Goal: Information Seeking & Learning: Check status

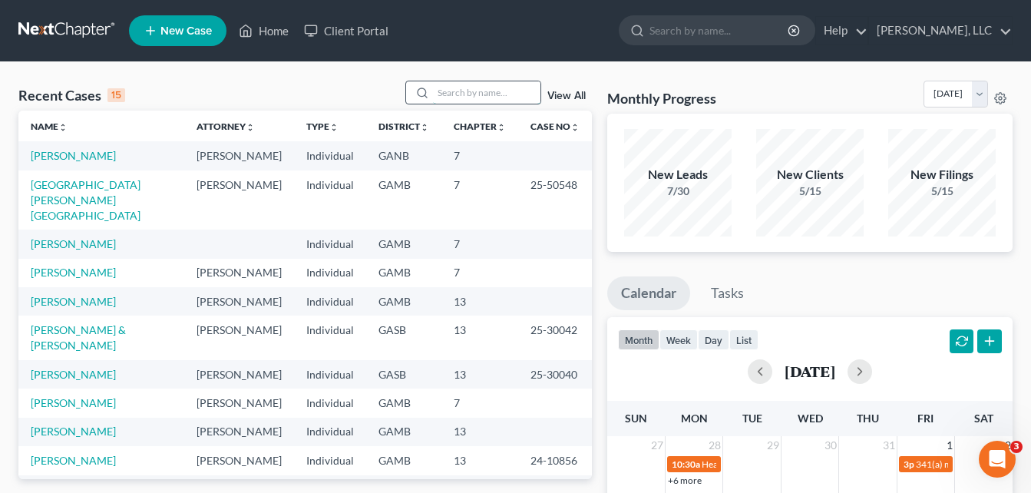
click at [471, 91] on input "search" at bounding box center [486, 92] width 107 height 22
type input "[PERSON_NAME]"
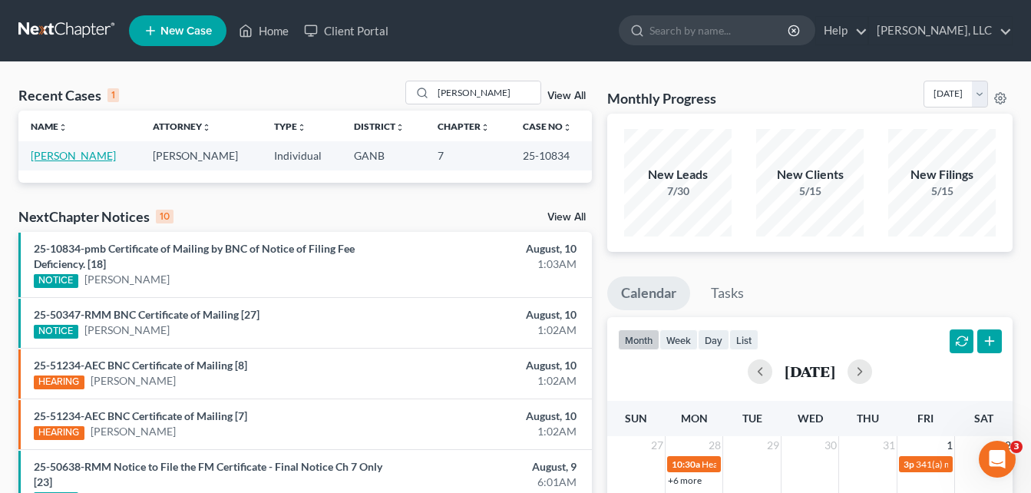
click at [64, 157] on link "[PERSON_NAME]" at bounding box center [73, 155] width 85 height 13
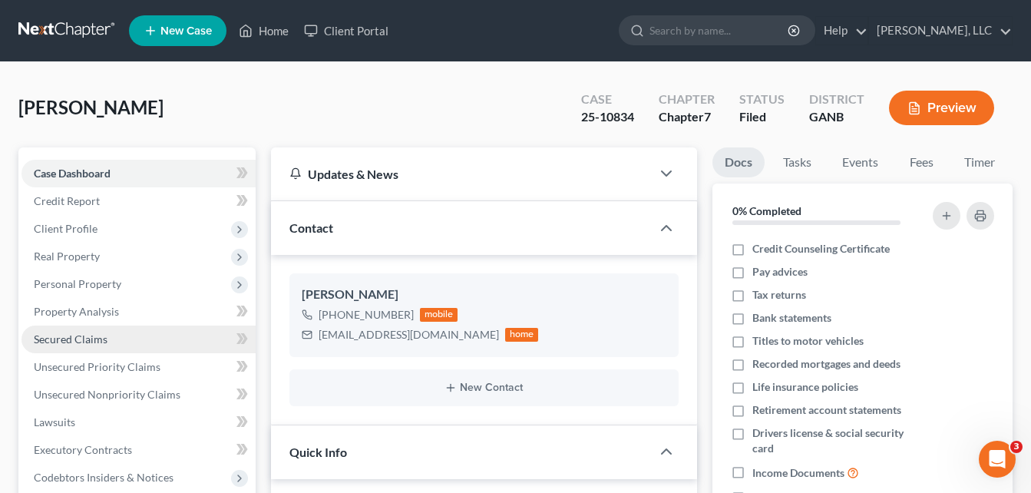
click at [61, 337] on span "Secured Claims" at bounding box center [71, 338] width 74 height 13
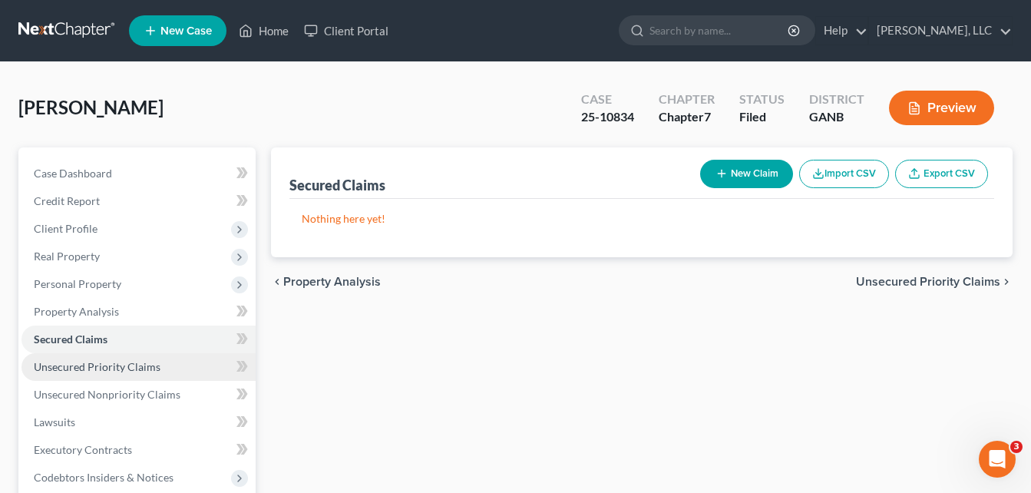
click at [84, 365] on span "Unsecured Priority Claims" at bounding box center [97, 366] width 127 height 13
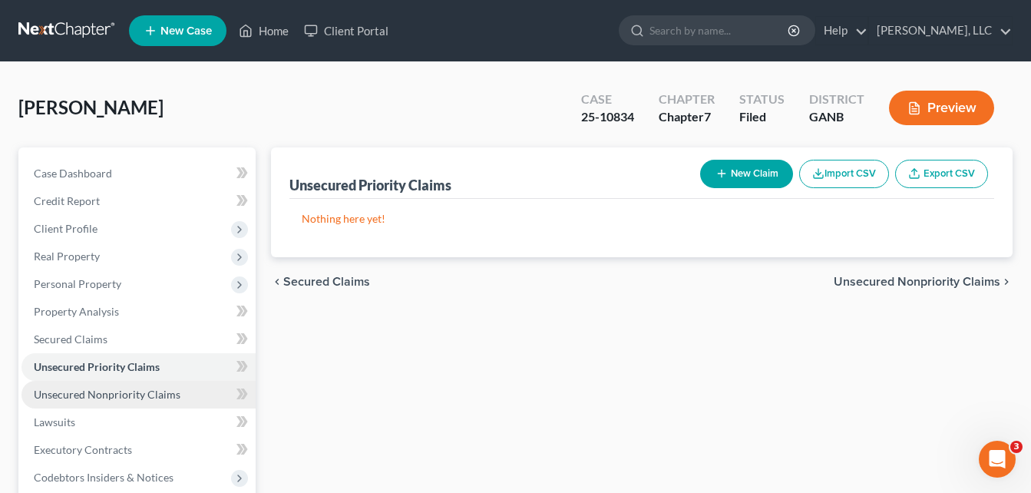
click at [90, 389] on span "Unsecured Nonpriority Claims" at bounding box center [107, 394] width 147 height 13
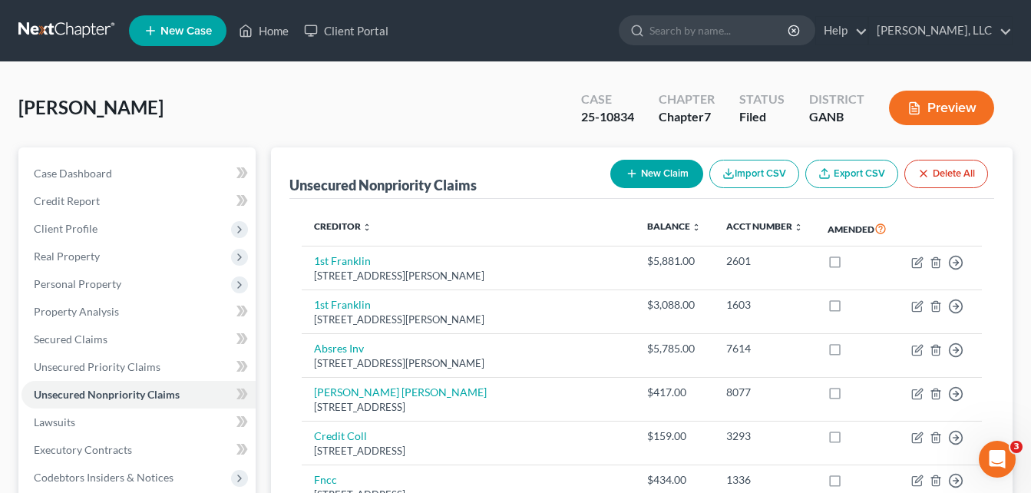
click at [275, 100] on div "[PERSON_NAME] Upgraded Case 25-10834 Chapter Chapter 7 Status Filed District GA…" at bounding box center [515, 114] width 994 height 67
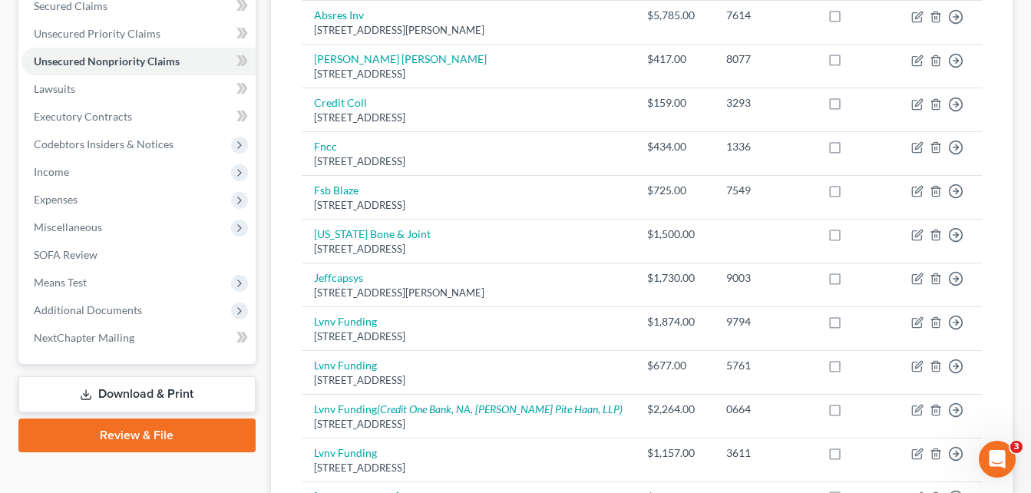
scroll to position [338, 0]
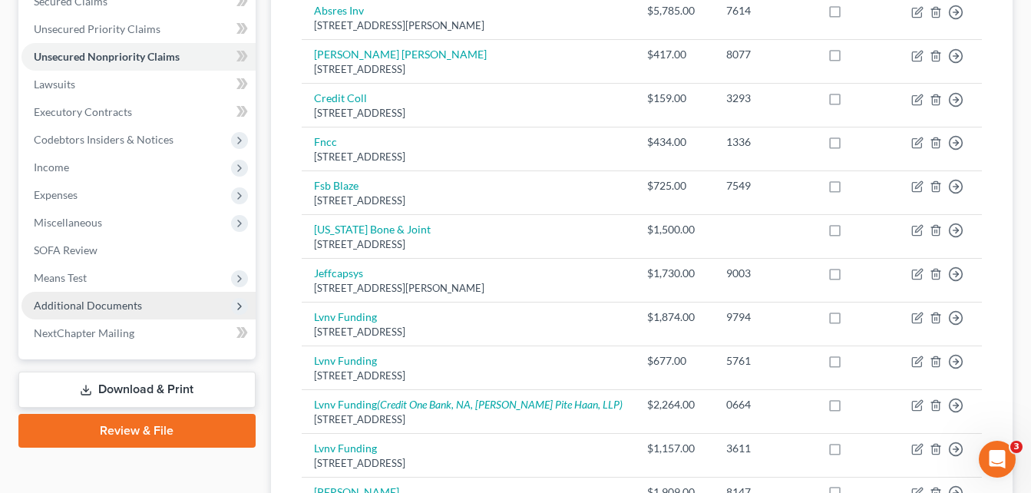
click at [111, 310] on span "Additional Documents" at bounding box center [88, 305] width 108 height 13
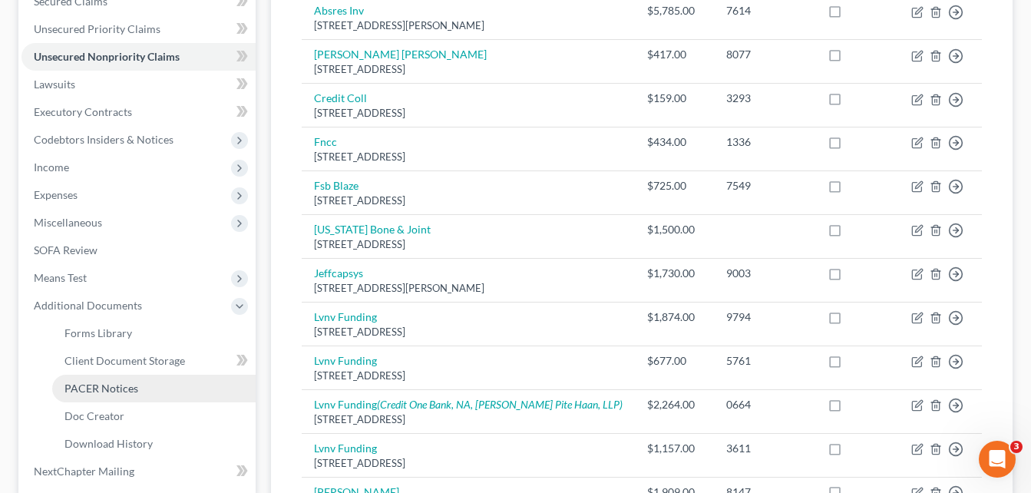
click at [115, 391] on span "PACER Notices" at bounding box center [101, 388] width 74 height 13
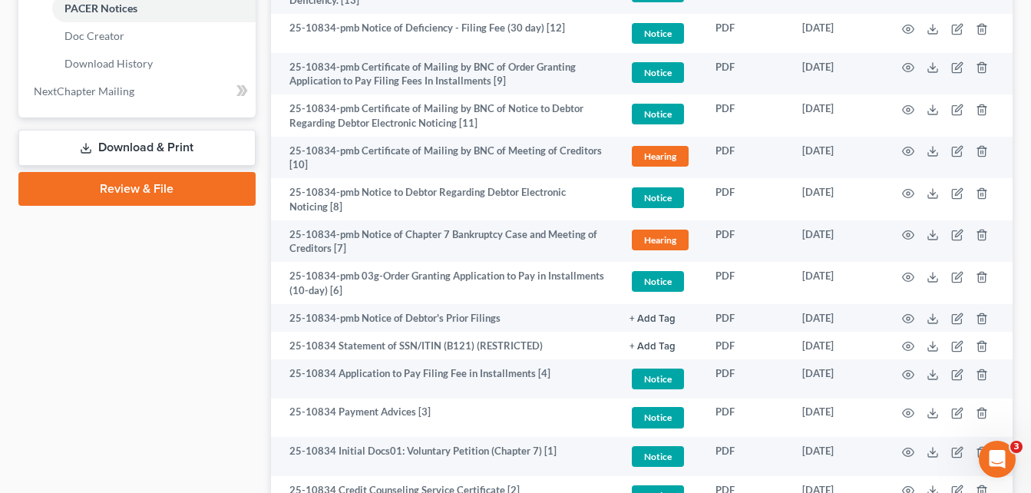
scroll to position [705, 0]
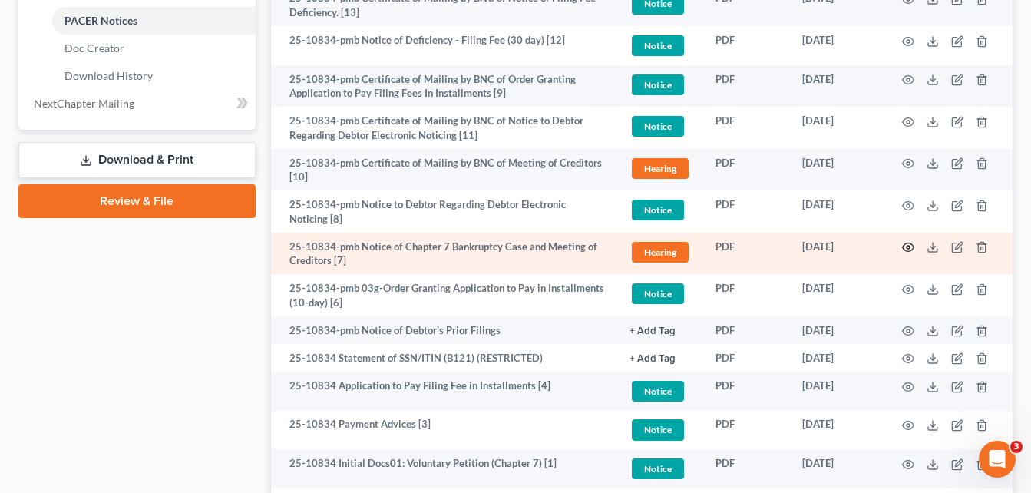
click at [910, 246] on icon "button" at bounding box center [908, 247] width 12 height 12
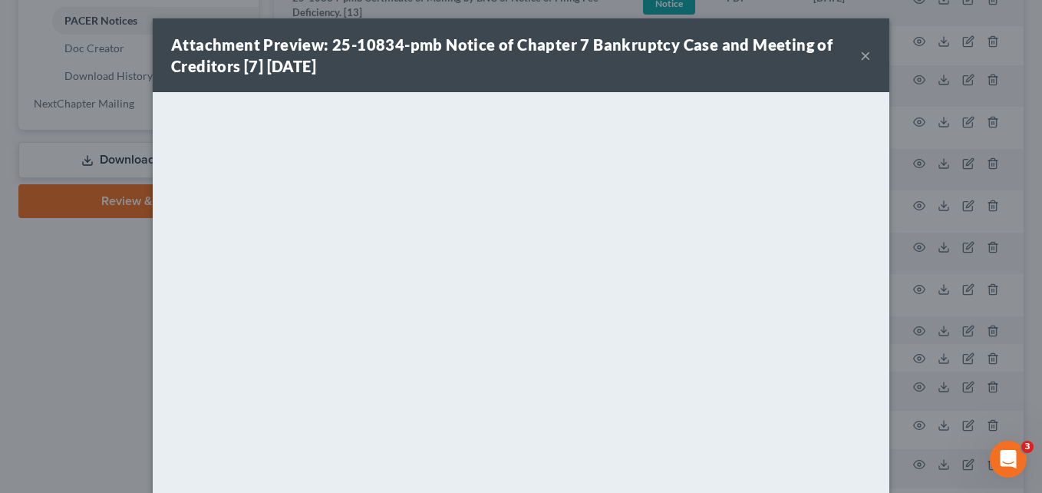
click at [861, 57] on button "×" at bounding box center [865, 55] width 11 height 18
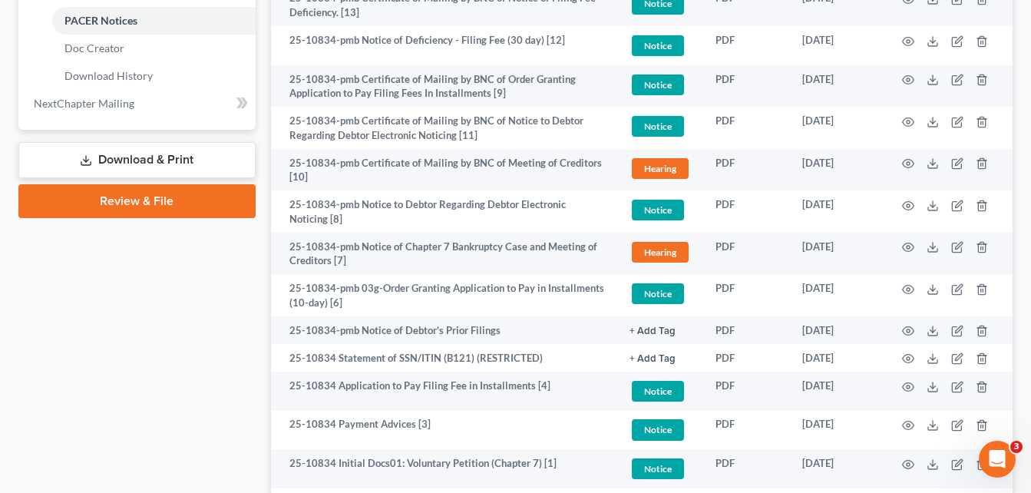
click at [265, 55] on div "Forms Library Client Document Storage PACER Notices Doc Creator Download Histor…" at bounding box center [641, 15] width 757 height 1147
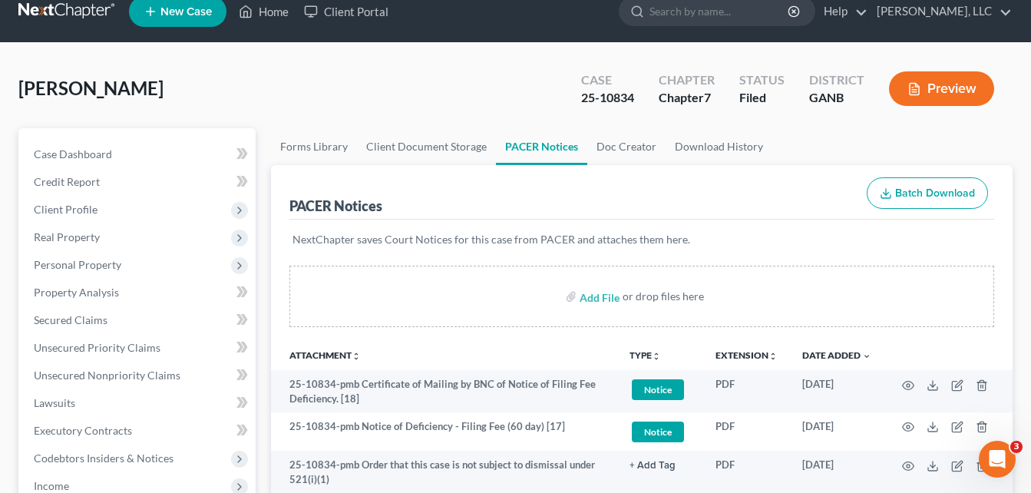
scroll to position [0, 0]
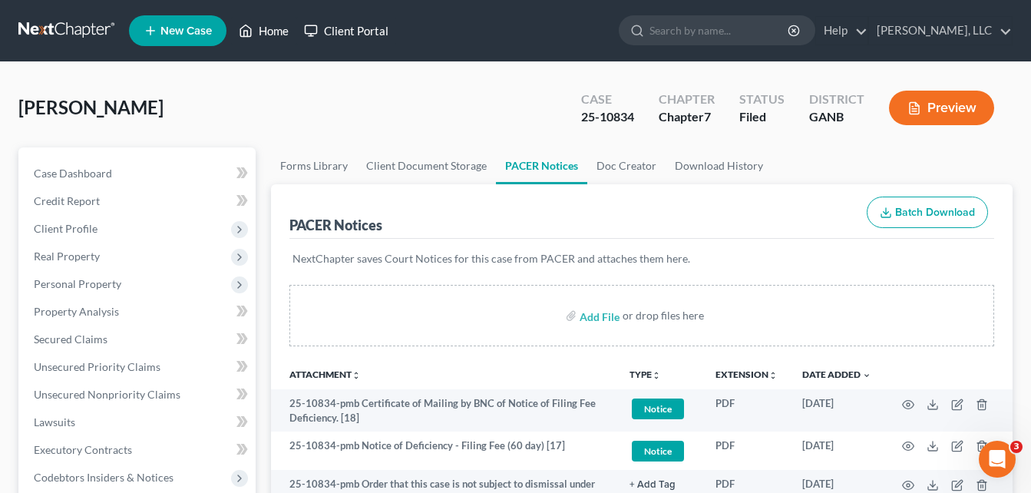
drag, startPoint x: 263, startPoint y: 31, endPoint x: 308, endPoint y: 44, distance: 46.2
click at [263, 31] on link "Home" at bounding box center [263, 31] width 65 height 28
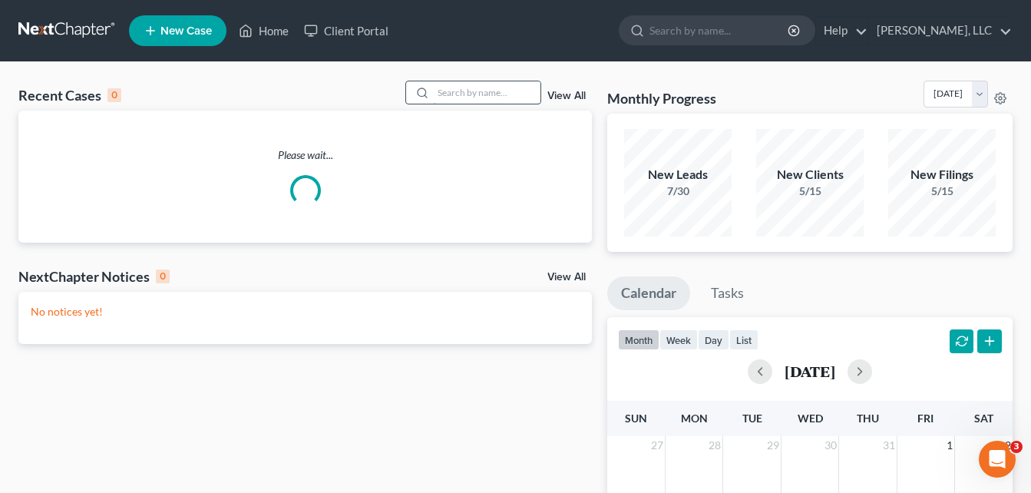
click at [466, 91] on input "search" at bounding box center [486, 92] width 107 height 22
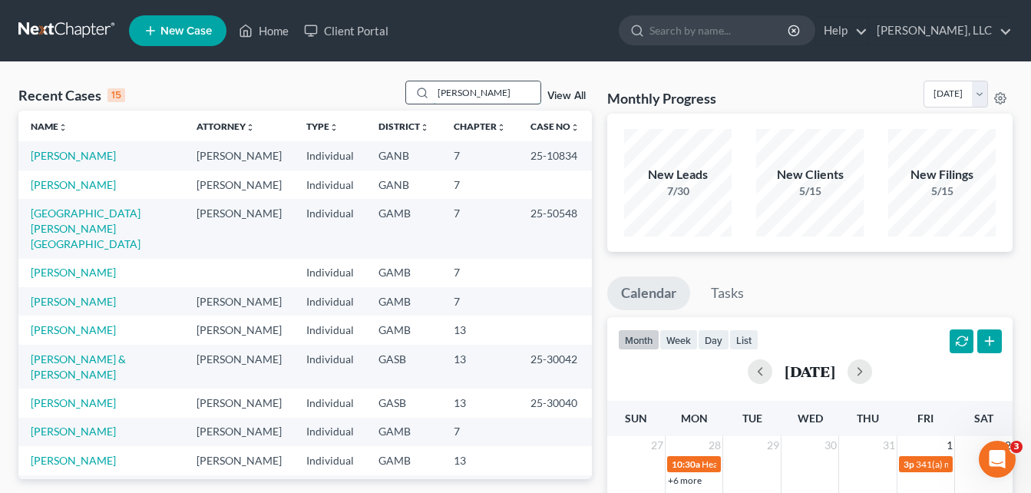
type input "[PERSON_NAME]"
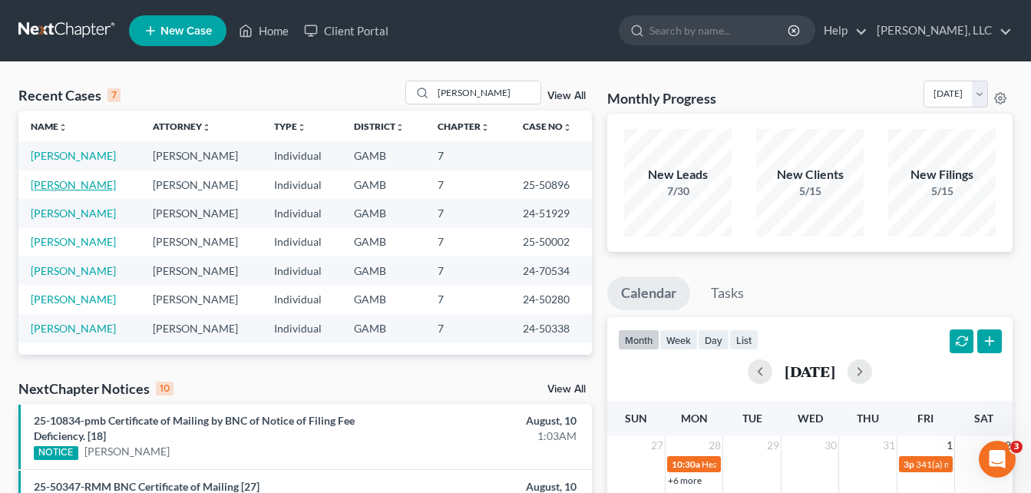
click at [100, 185] on link "[PERSON_NAME]" at bounding box center [73, 184] width 85 height 13
select select "6"
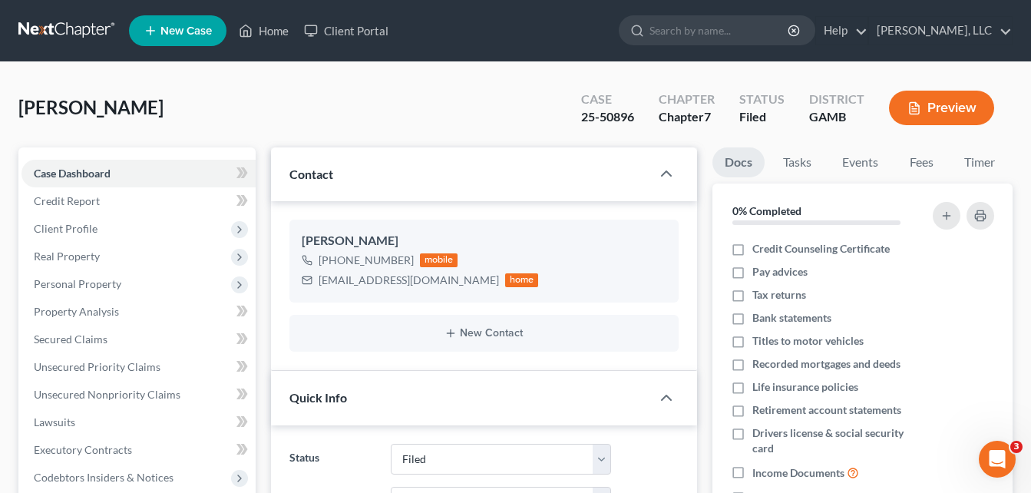
click at [248, 113] on div "[PERSON_NAME] Upgraded Case 25-50896 Chapter Chapter 7 Status Filed District [G…" at bounding box center [515, 114] width 994 height 67
click at [260, 128] on div "[PERSON_NAME] Upgraded Case 25-50896 Chapter Chapter 7 Status Filed District [G…" at bounding box center [515, 114] width 994 height 67
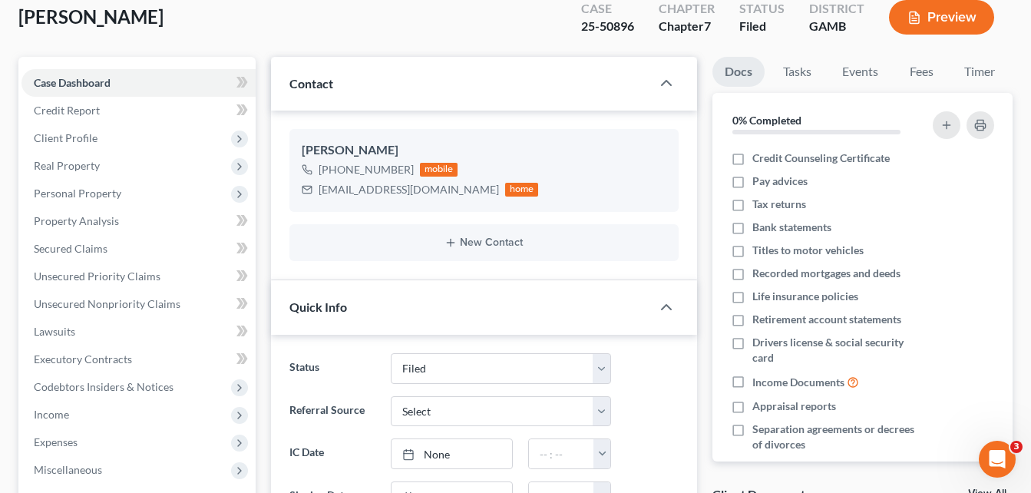
scroll to position [66, 0]
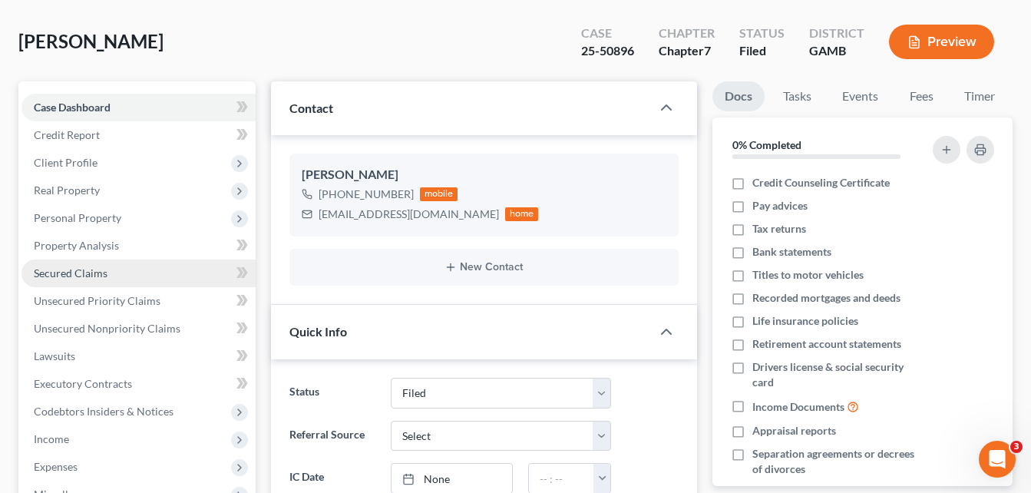
click at [73, 271] on span "Secured Claims" at bounding box center [71, 272] width 74 height 13
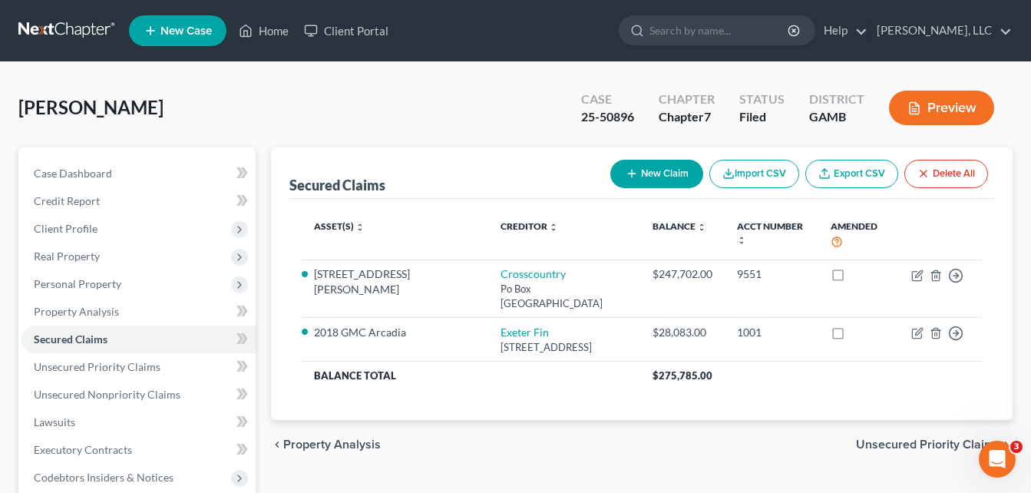
click at [10, 273] on div "[PERSON_NAME] Upgraded Case 25-50896 Chapter Chapter 7 Status Filed District [G…" at bounding box center [515, 439] width 1031 height 754
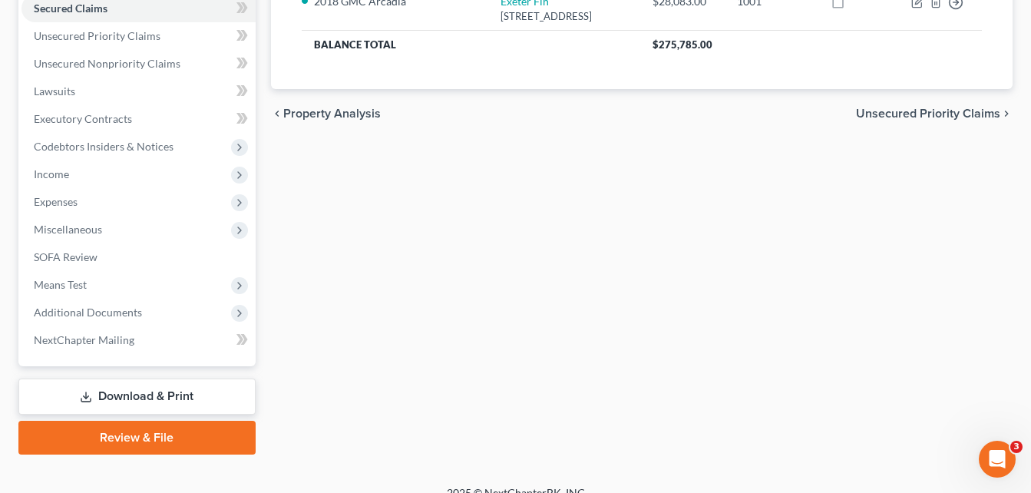
scroll to position [351, 0]
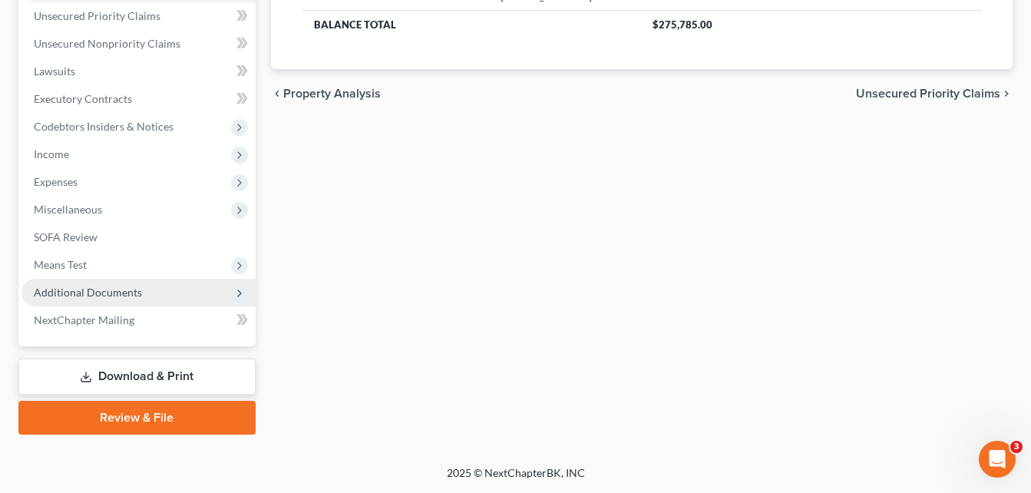
click at [92, 293] on span "Additional Documents" at bounding box center [88, 292] width 108 height 13
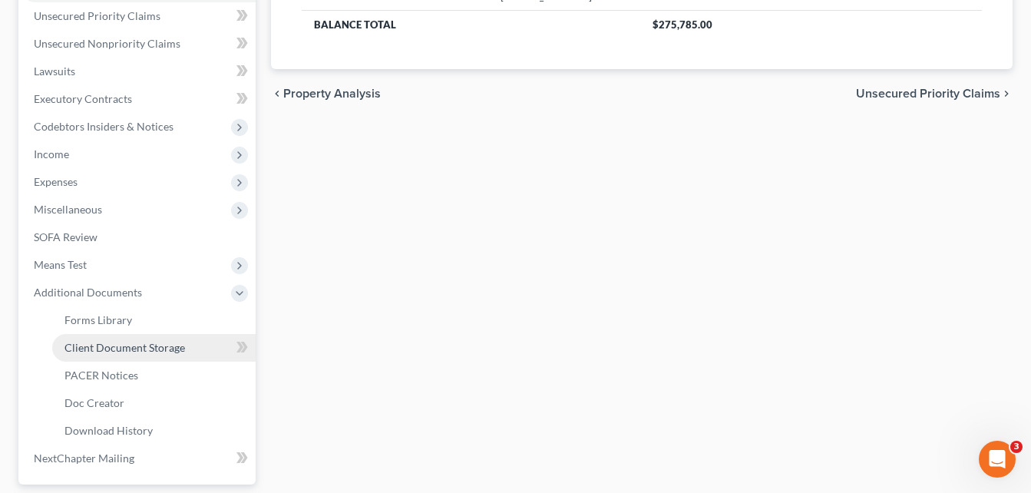
click at [124, 348] on span "Client Document Storage" at bounding box center [124, 347] width 121 height 13
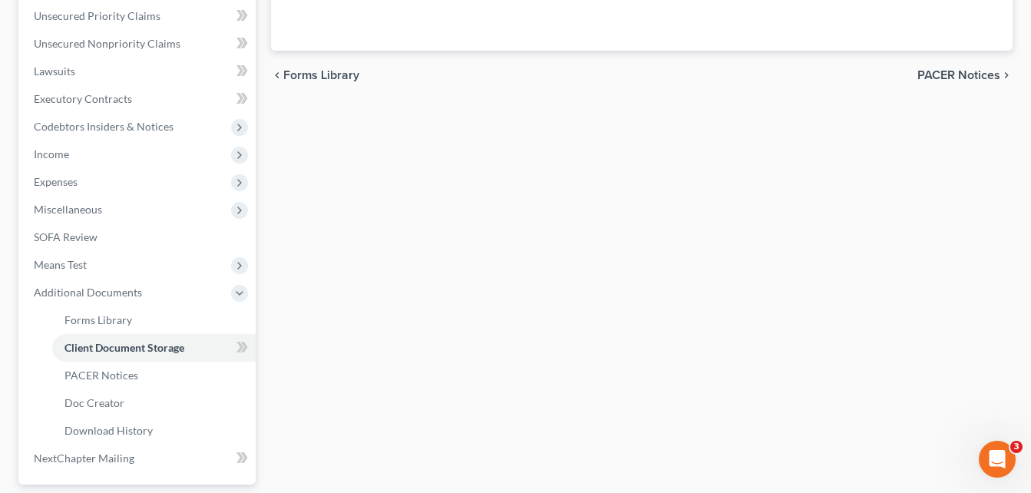
scroll to position [349, 0]
select select "26"
select select "6"
select select "22"
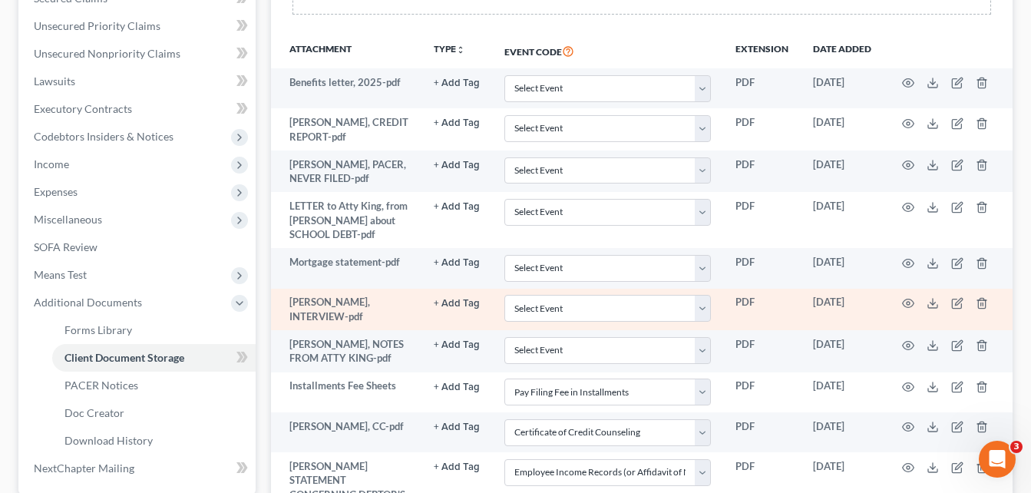
scroll to position [338, 0]
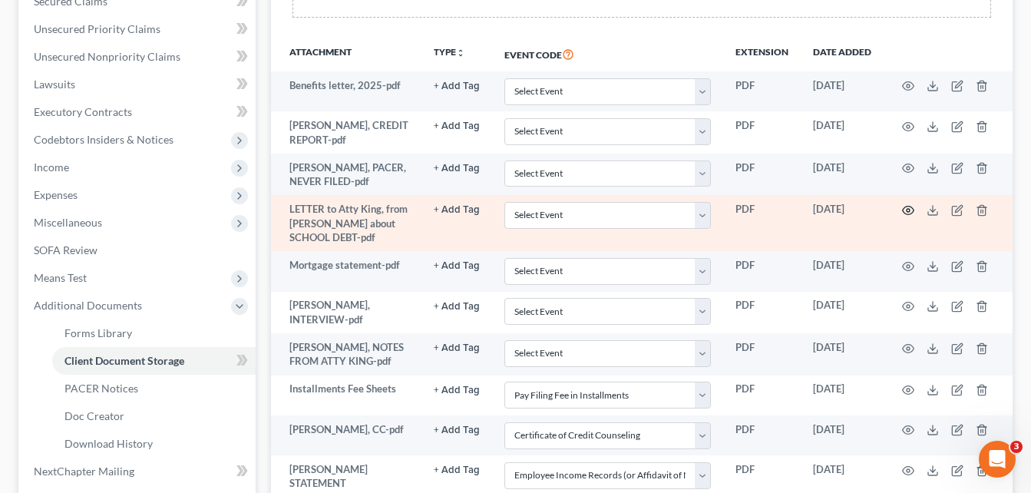
click at [907, 211] on circle "button" at bounding box center [908, 210] width 3 height 3
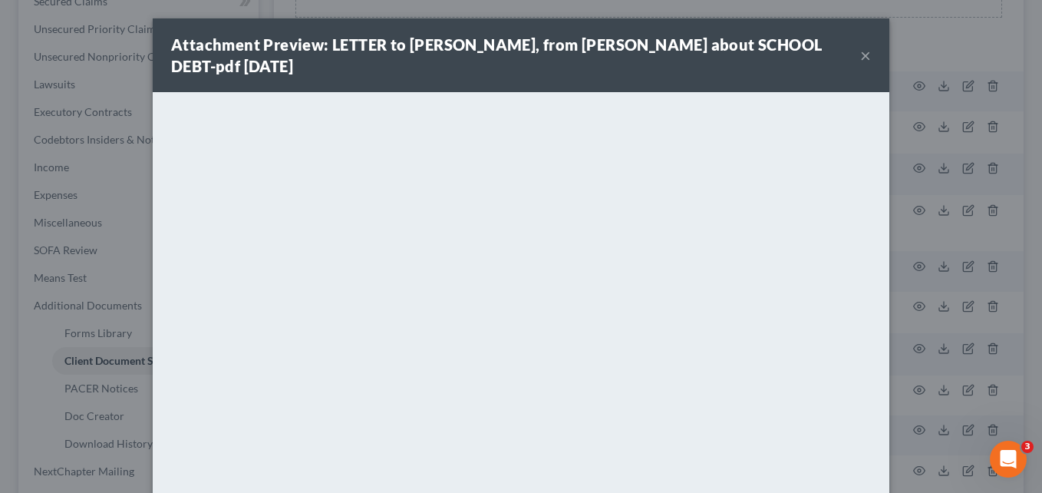
click at [860, 60] on button "×" at bounding box center [865, 55] width 11 height 18
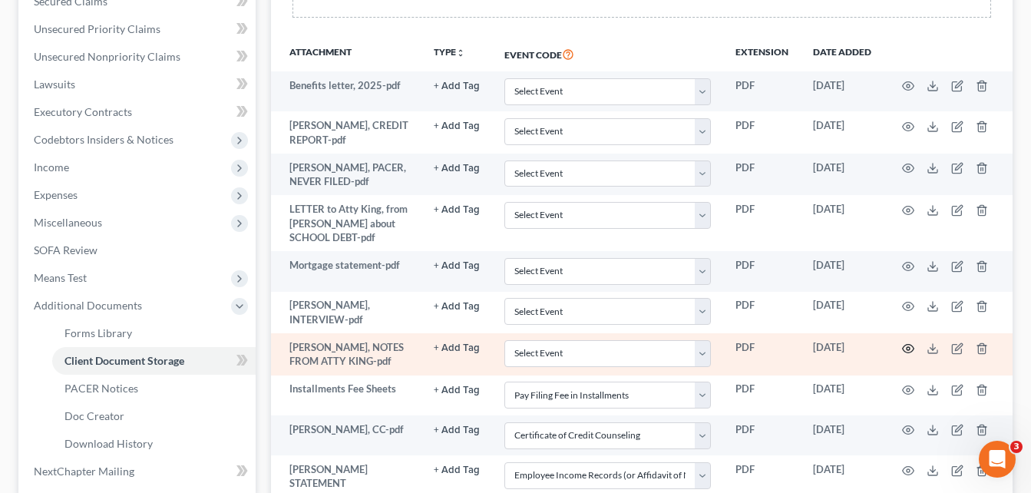
click at [907, 348] on icon "button" at bounding box center [908, 348] width 12 height 12
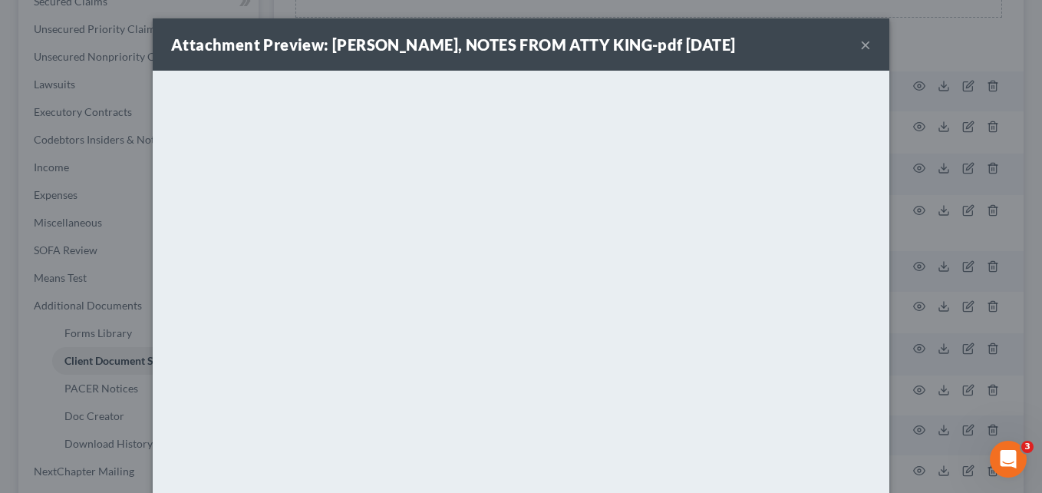
click at [861, 47] on button "×" at bounding box center [865, 44] width 11 height 18
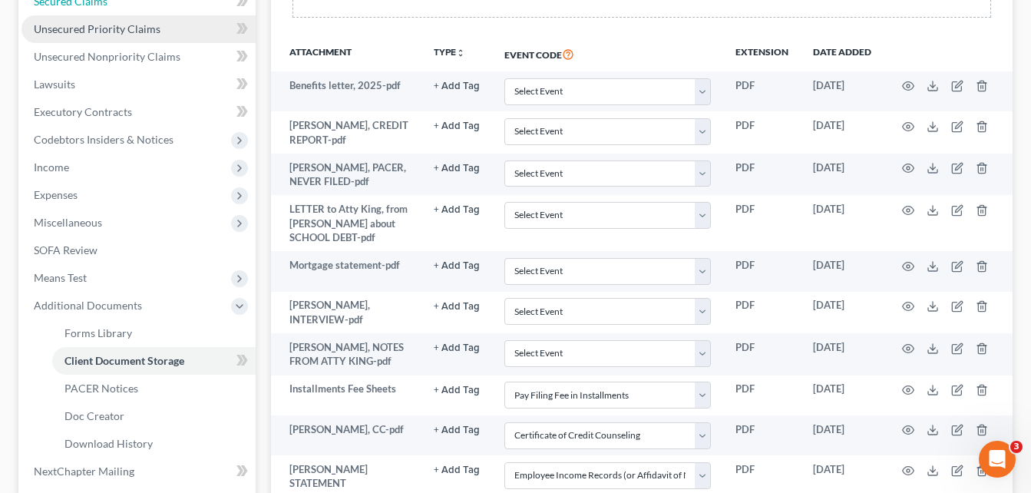
drag, startPoint x: 68, startPoint y: 12, endPoint x: 75, endPoint y: 30, distance: 19.7
click at [68, 12] on link "Secured Claims" at bounding box center [138, 2] width 234 height 28
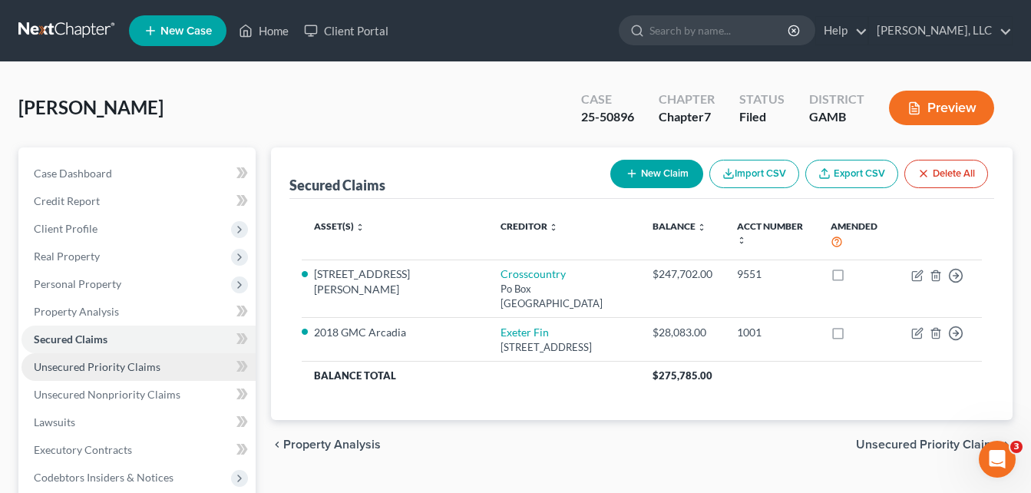
click at [88, 368] on span "Unsecured Priority Claims" at bounding box center [97, 366] width 127 height 13
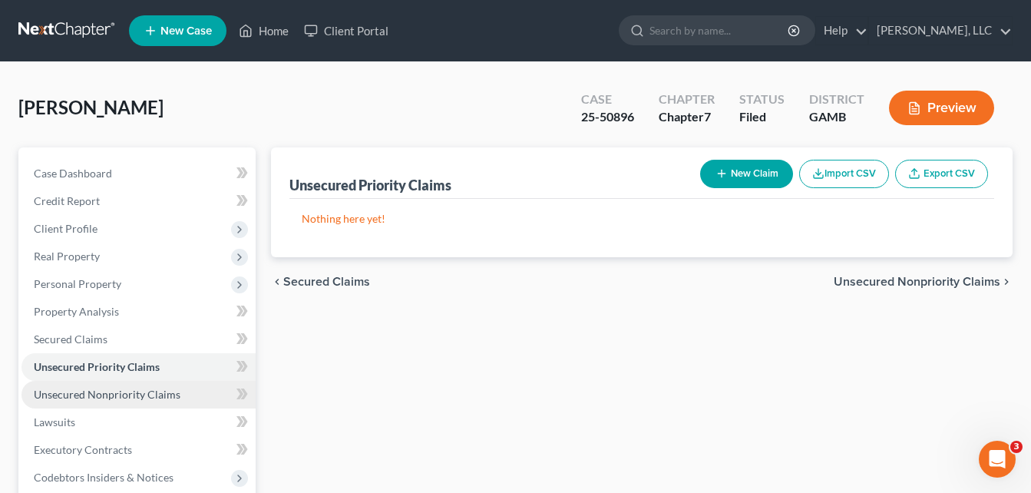
click at [99, 396] on span "Unsecured Nonpriority Claims" at bounding box center [107, 394] width 147 height 13
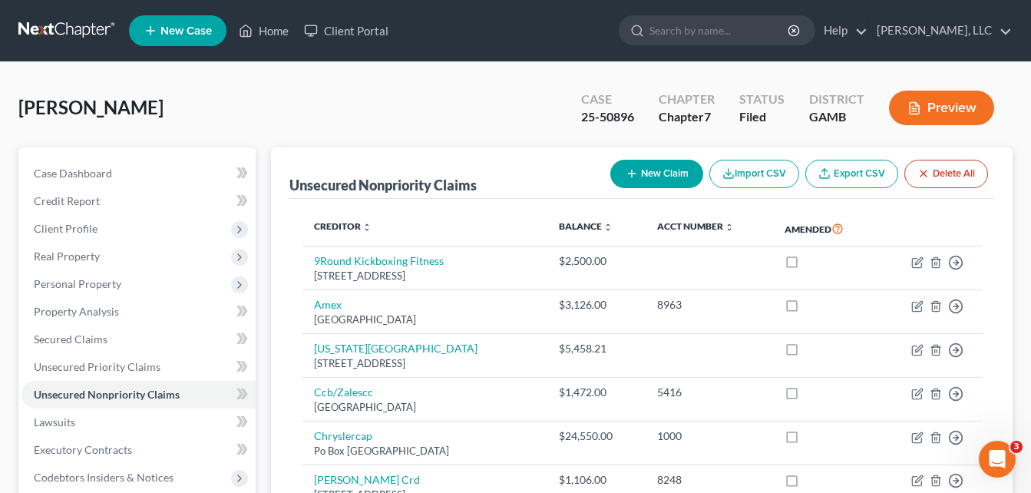
click at [271, 122] on div "[PERSON_NAME] Upgraded Case 25-50896 Chapter Chapter 7 Status Filed District [G…" at bounding box center [515, 114] width 994 height 67
